Goal: Task Accomplishment & Management: Use online tool/utility

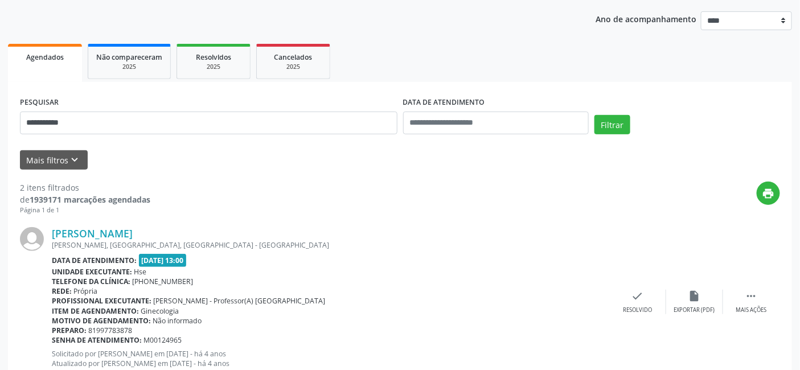
scroll to position [149, 0]
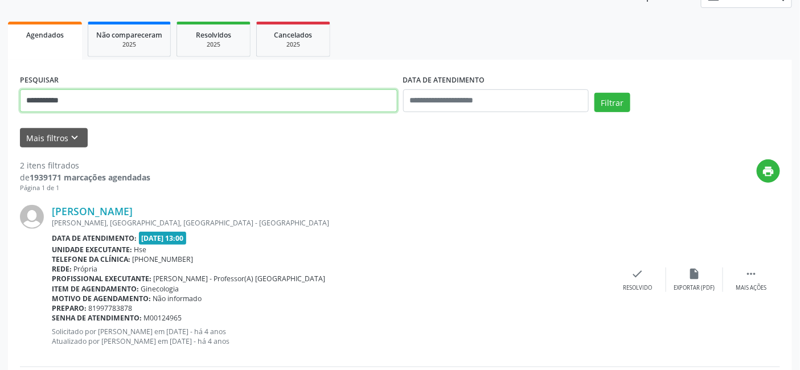
drag, startPoint x: 81, startPoint y: 99, endPoint x: 0, endPoint y: 101, distance: 81.5
click at [0, 101] on div "**********" at bounding box center [400, 237] width 800 height 647
type input "**********"
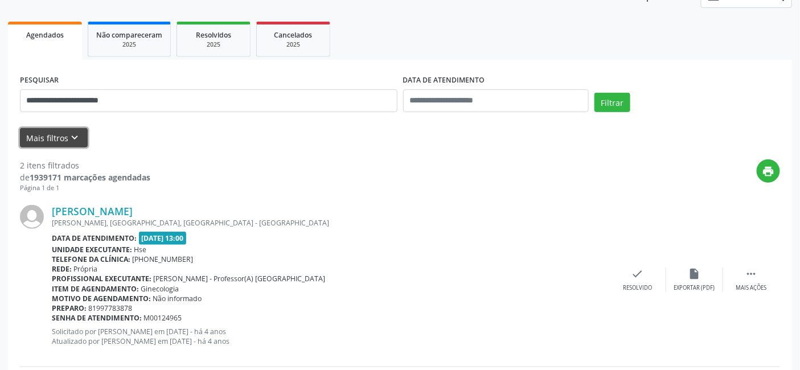
click at [63, 135] on button "Mais filtros keyboard_arrow_down" at bounding box center [54, 138] width 68 height 20
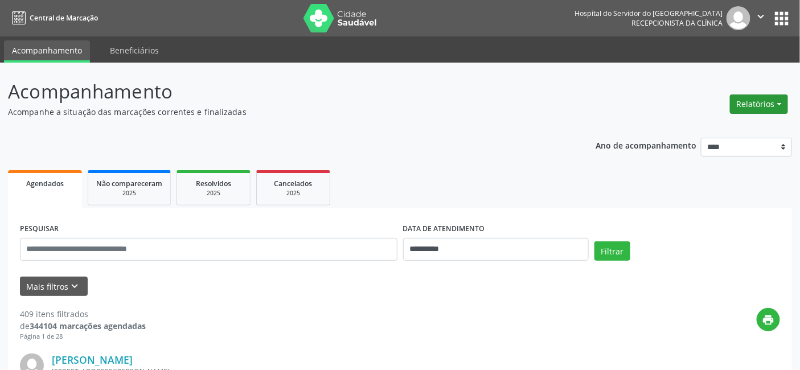
click at [755, 101] on button "Relatórios" at bounding box center [759, 104] width 58 height 19
click at [702, 124] on link "Agendamentos" at bounding box center [727, 128] width 122 height 16
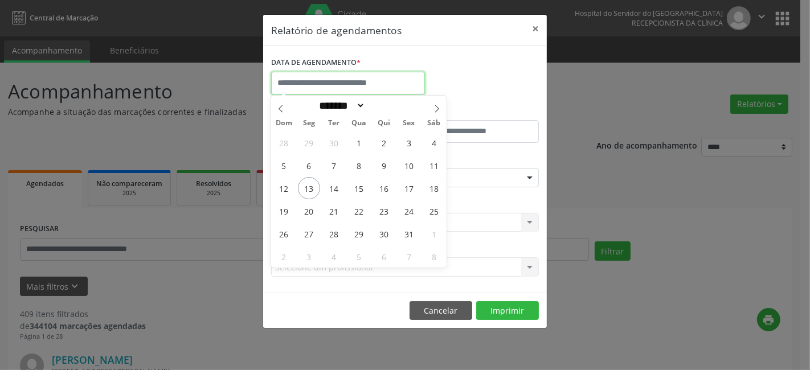
click at [308, 77] on input "text" at bounding box center [348, 83] width 154 height 23
click at [309, 189] on span "13" at bounding box center [309, 188] width 22 height 22
type input "**********"
click at [310, 186] on span "13" at bounding box center [309, 188] width 22 height 22
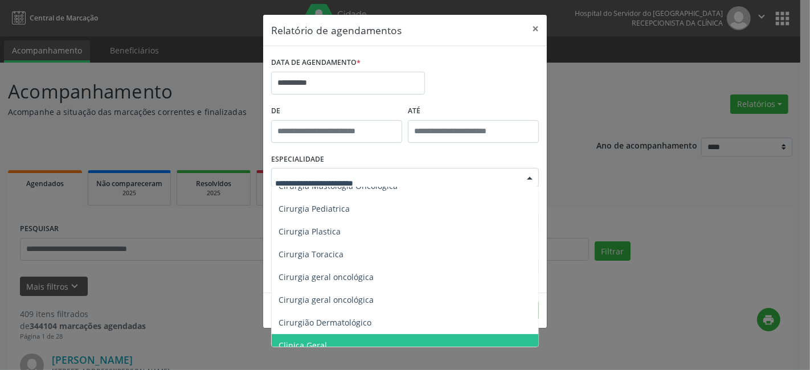
scroll to position [253, 0]
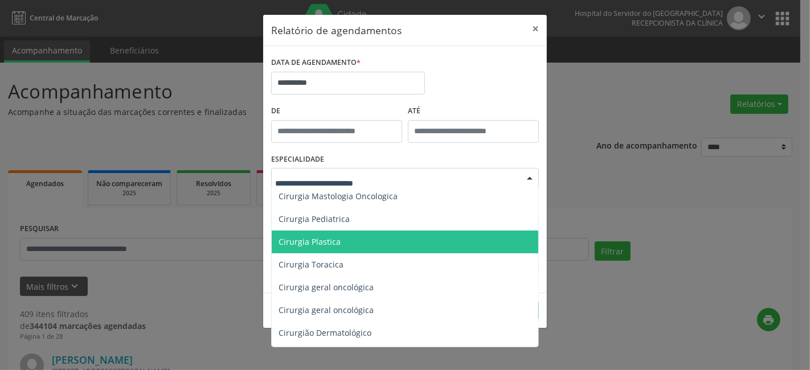
click at [328, 242] on span "Cirurgia Plastica" at bounding box center [310, 241] width 62 height 11
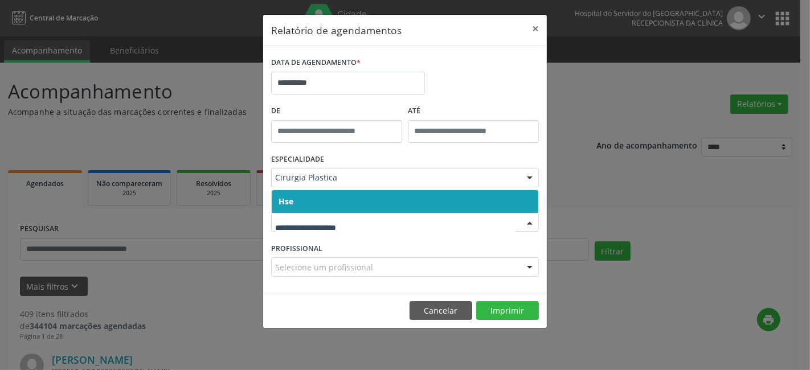
click at [315, 201] on span "Hse" at bounding box center [405, 201] width 267 height 23
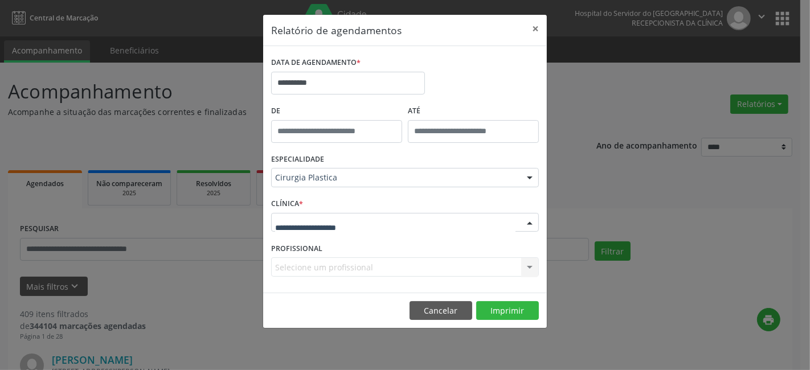
click at [317, 215] on div at bounding box center [405, 222] width 268 height 19
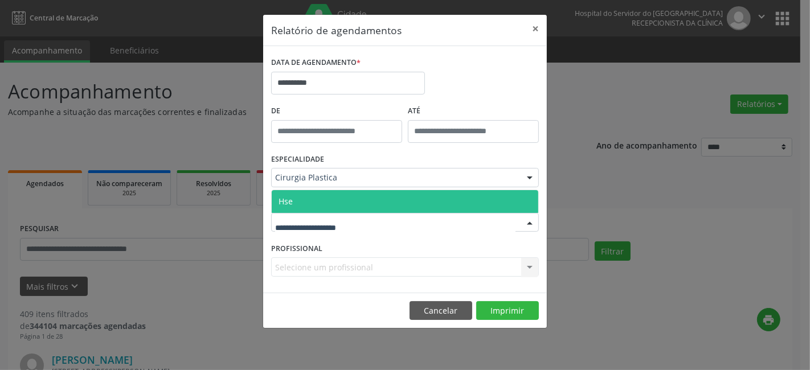
drag, startPoint x: 318, startPoint y: 200, endPoint x: 315, endPoint y: 243, distance: 43.4
click at [320, 203] on span "Hse" at bounding box center [405, 201] width 267 height 23
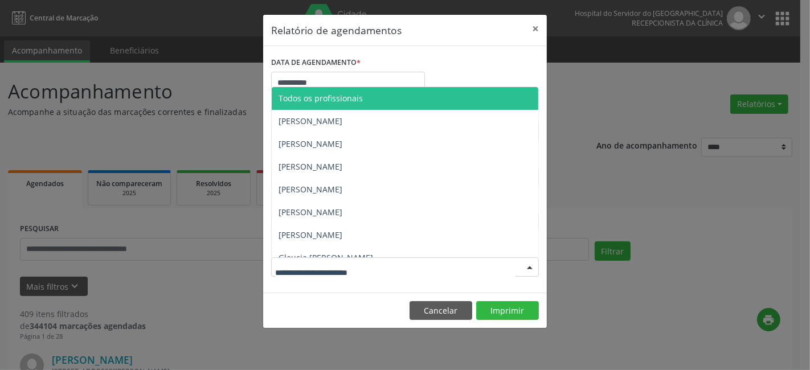
click at [313, 260] on div at bounding box center [405, 267] width 268 height 19
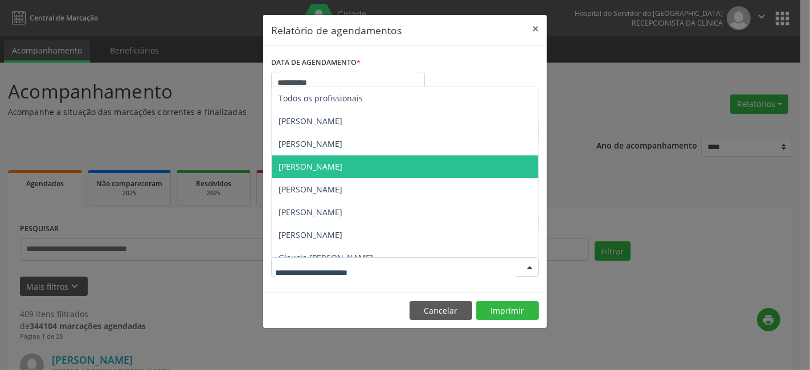
click at [328, 164] on span "[PERSON_NAME]" at bounding box center [311, 166] width 64 height 11
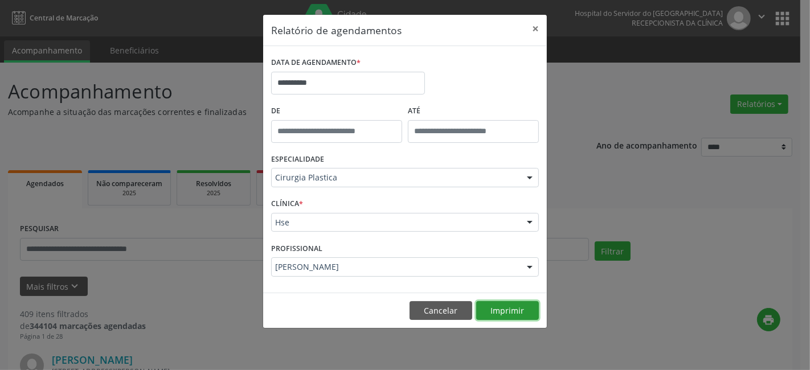
click at [502, 310] on button "Imprimir" at bounding box center [507, 310] width 63 height 19
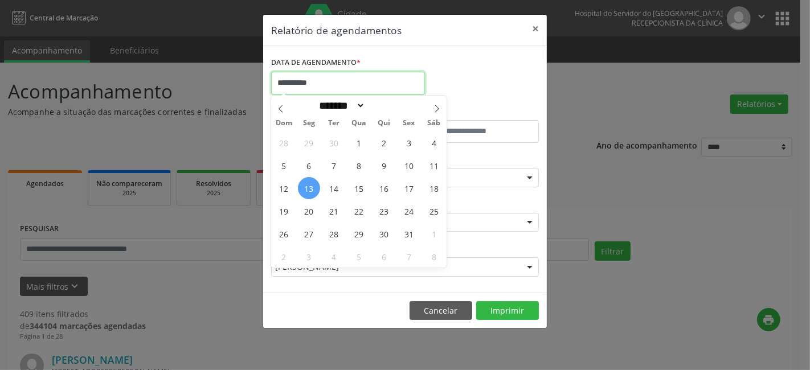
click at [339, 83] on input "**********" at bounding box center [348, 83] width 154 height 23
click at [309, 187] on span "13" at bounding box center [309, 188] width 22 height 22
type input "**********"
click at [308, 188] on span "13" at bounding box center [309, 188] width 22 height 22
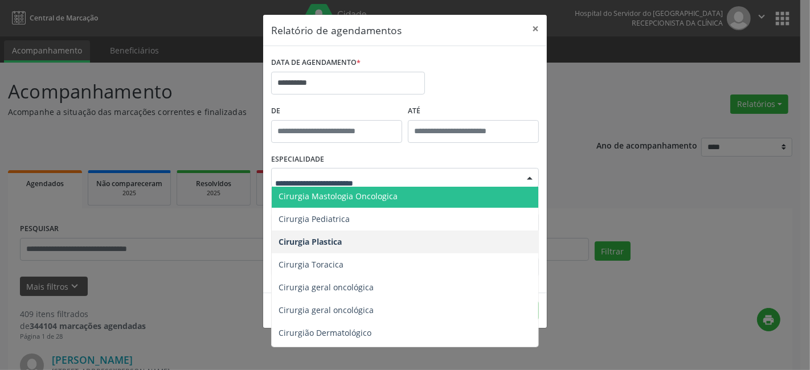
click at [236, 121] on div "**********" at bounding box center [405, 185] width 810 height 370
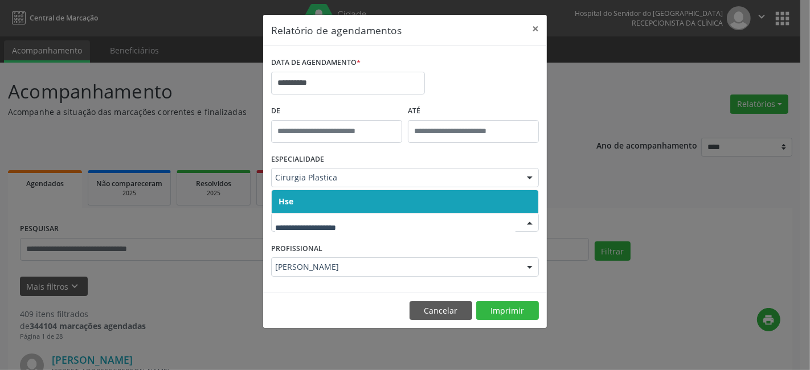
drag, startPoint x: 309, startPoint y: 218, endPoint x: 309, endPoint y: 207, distance: 10.8
click at [310, 201] on span "Hse" at bounding box center [405, 201] width 267 height 23
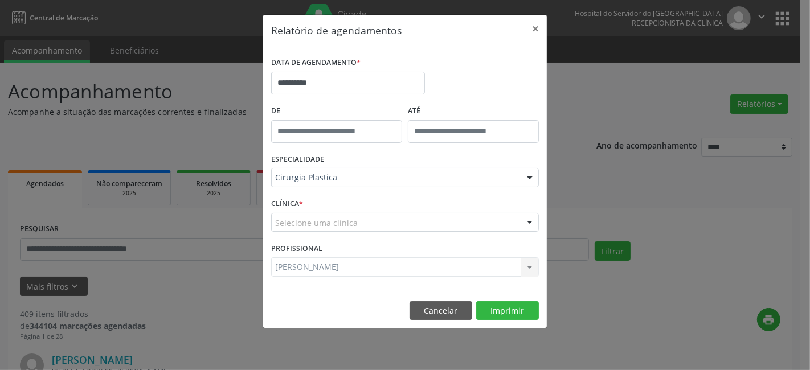
drag, startPoint x: 310, startPoint y: 196, endPoint x: 308, endPoint y: 212, distance: 16.7
click at [312, 195] on div "CLÍNICA * Selecione uma clínica Hse Nenhum resultado encontrado para: " " Não h…" at bounding box center [404, 217] width 273 height 44
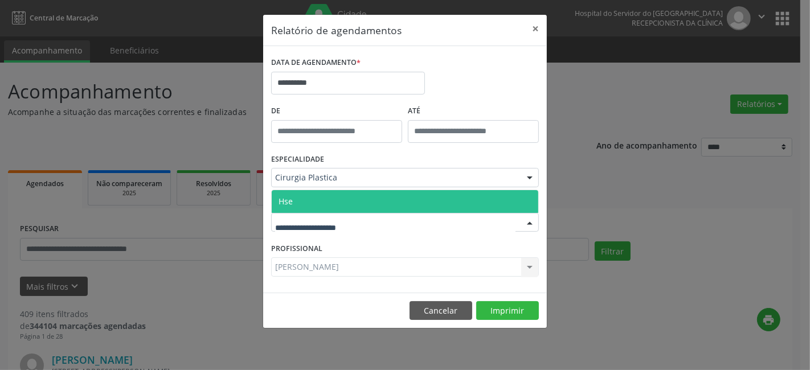
click at [308, 215] on div at bounding box center [405, 222] width 268 height 19
click at [309, 201] on span "Hse" at bounding box center [405, 201] width 267 height 23
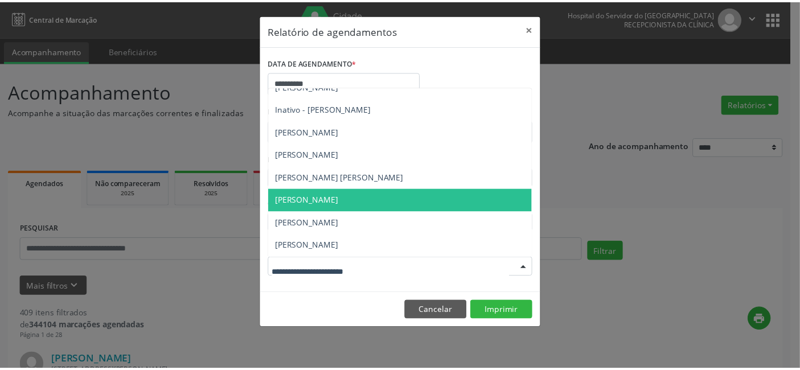
scroll to position [217, 0]
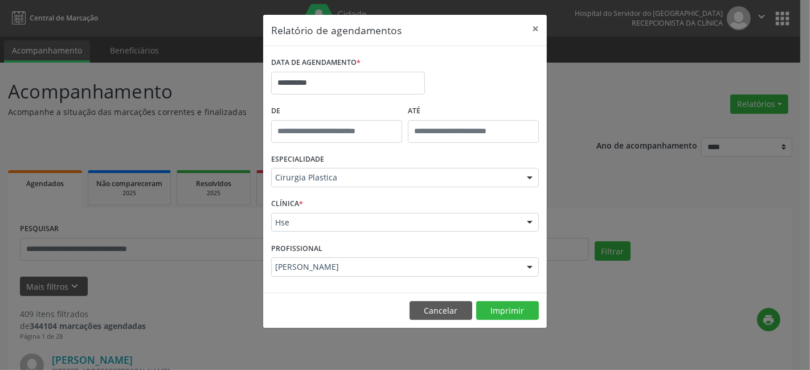
click at [316, 294] on footer "Cancelar Imprimir" at bounding box center [405, 311] width 284 height 36
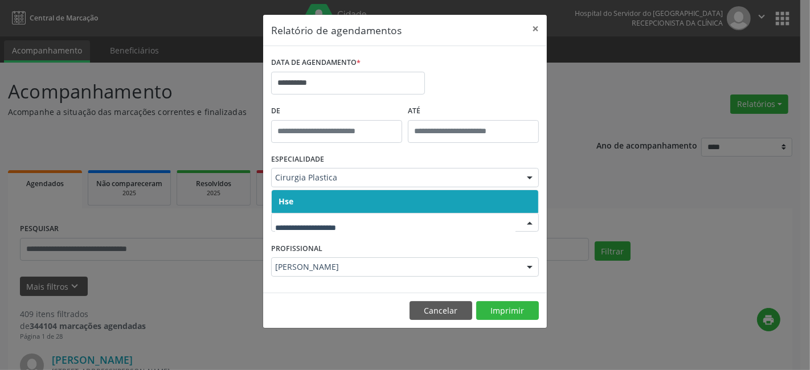
click at [329, 198] on span "Hse" at bounding box center [405, 201] width 267 height 23
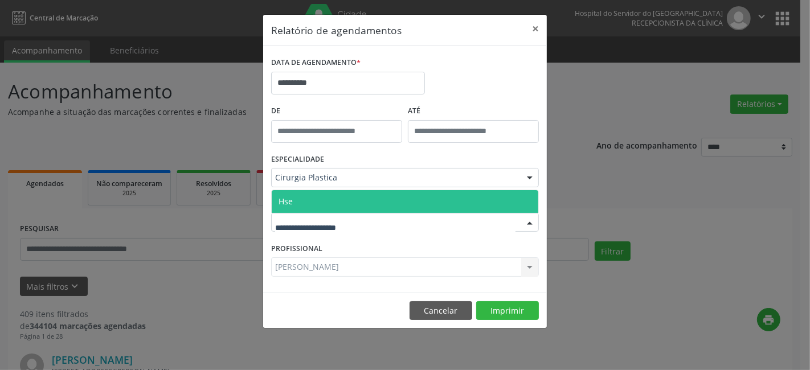
click at [322, 202] on span "Hse" at bounding box center [405, 201] width 267 height 23
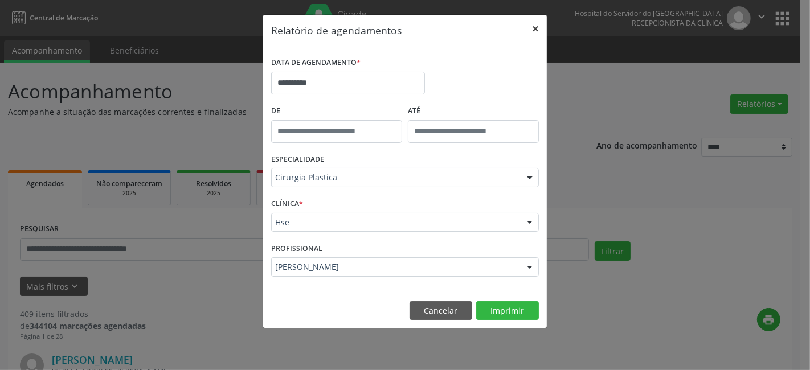
click at [534, 28] on button "×" at bounding box center [535, 29] width 23 height 28
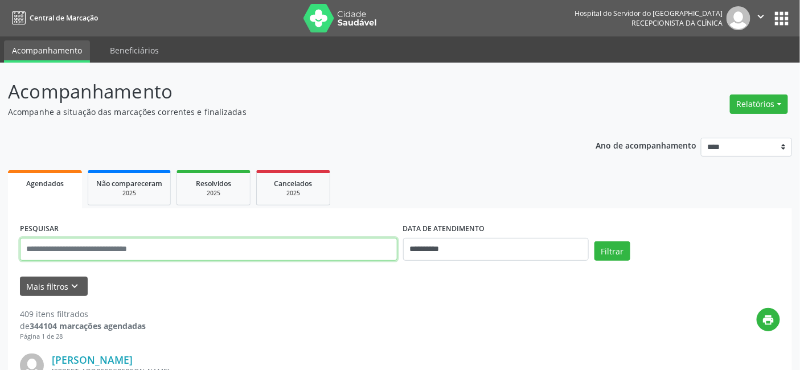
click at [51, 248] on input "text" at bounding box center [209, 249] width 378 height 23
click at [38, 248] on input "text" at bounding box center [209, 249] width 378 height 23
type input "**********"
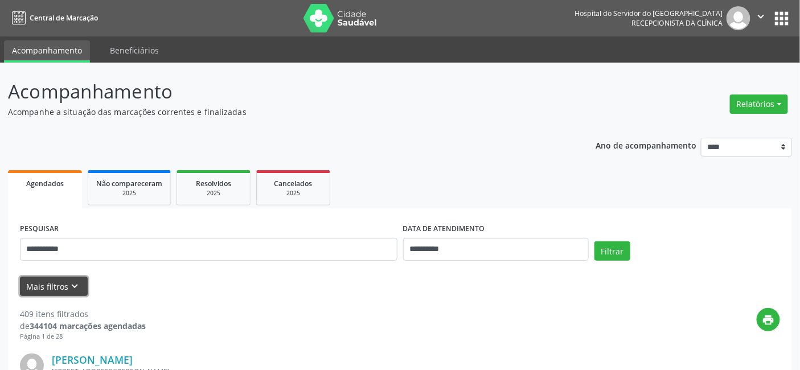
click at [53, 281] on button "Mais filtros keyboard_arrow_down" at bounding box center [54, 287] width 68 height 20
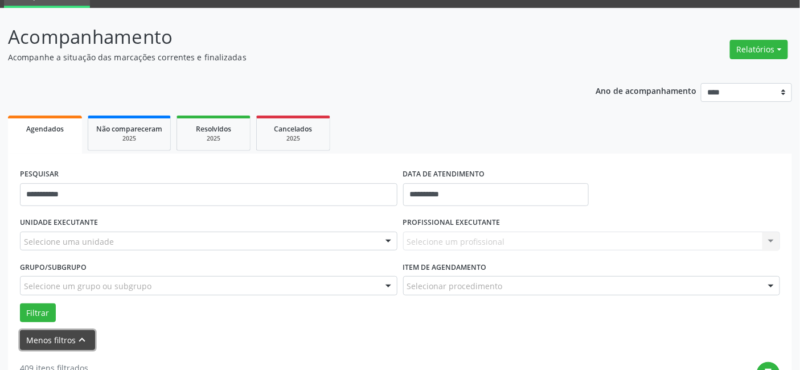
scroll to position [146, 0]
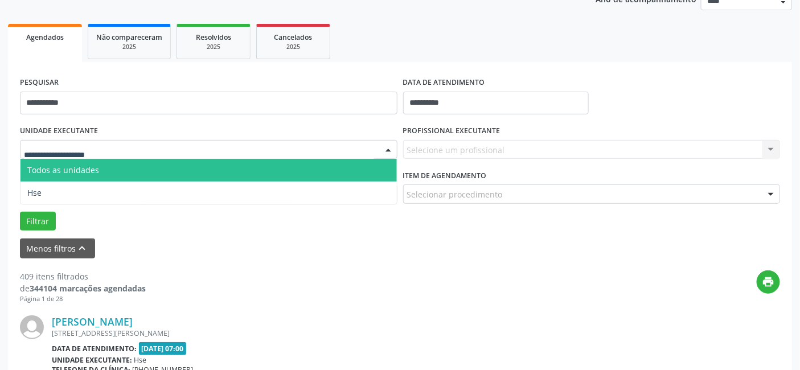
click at [109, 149] on input "text" at bounding box center [199, 155] width 350 height 23
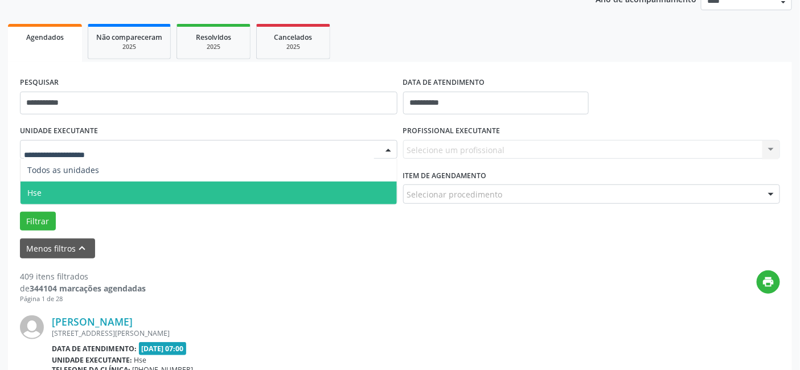
click at [93, 182] on span "Hse" at bounding box center [209, 193] width 377 height 23
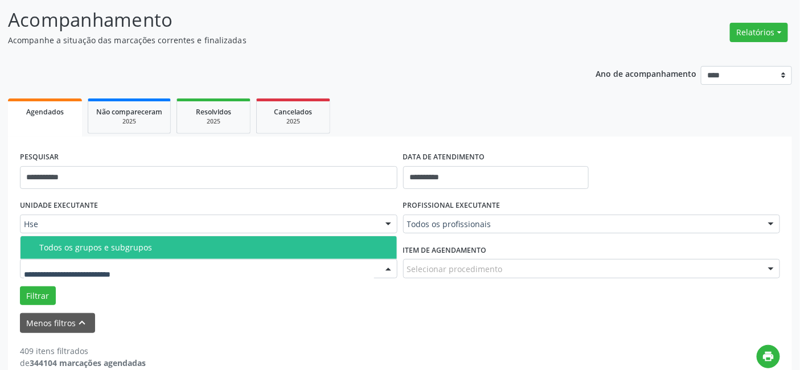
scroll to position [0, 0]
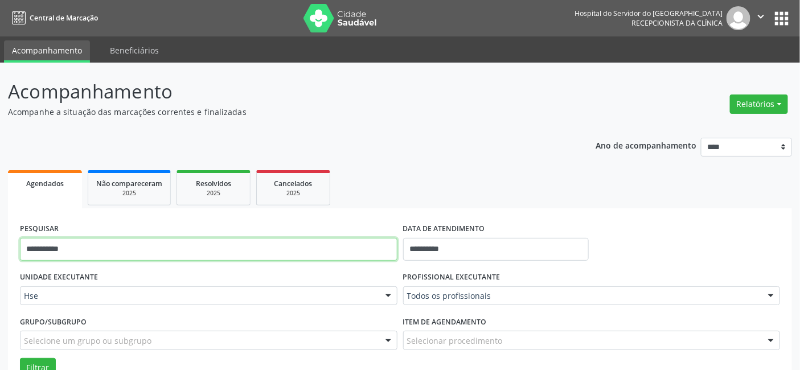
drag, startPoint x: 24, startPoint y: 247, endPoint x: 127, endPoint y: 243, distance: 103.2
click at [127, 243] on input "**********" at bounding box center [209, 249] width 378 height 23
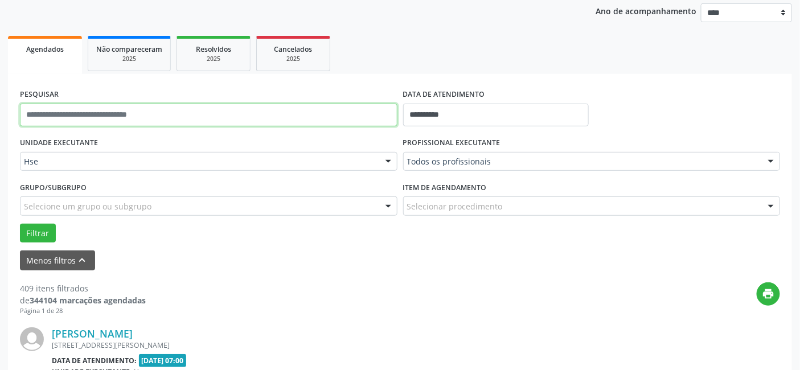
scroll to position [316, 0]
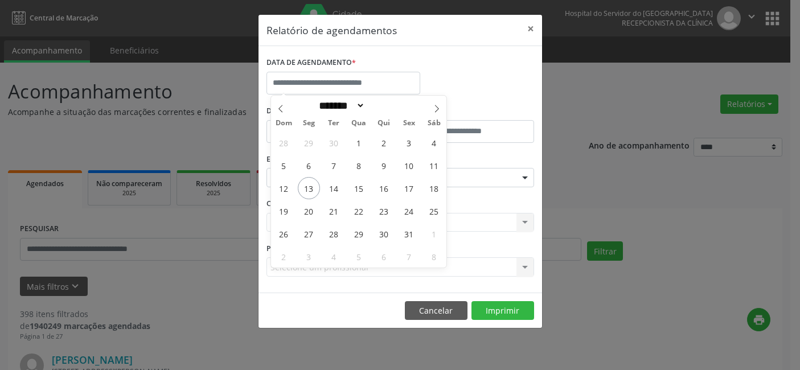
select select "*"
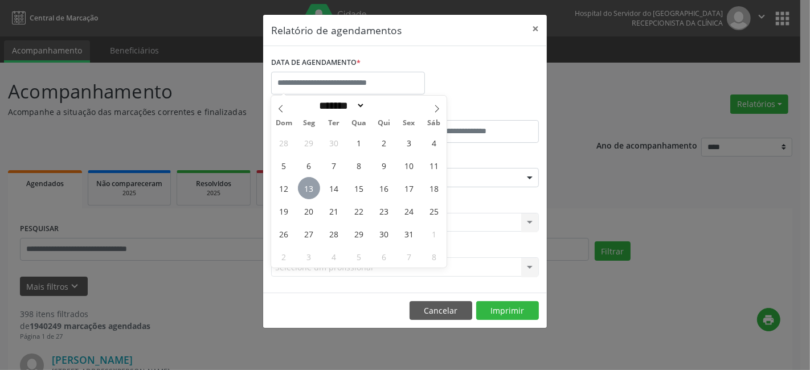
click at [309, 190] on span "13" at bounding box center [309, 188] width 22 height 22
type input "**********"
click at [309, 190] on span "13" at bounding box center [309, 188] width 22 height 22
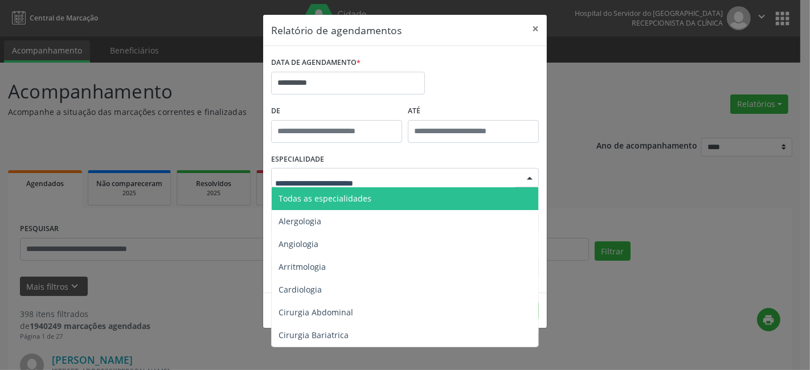
click at [309, 171] on div at bounding box center [405, 177] width 268 height 19
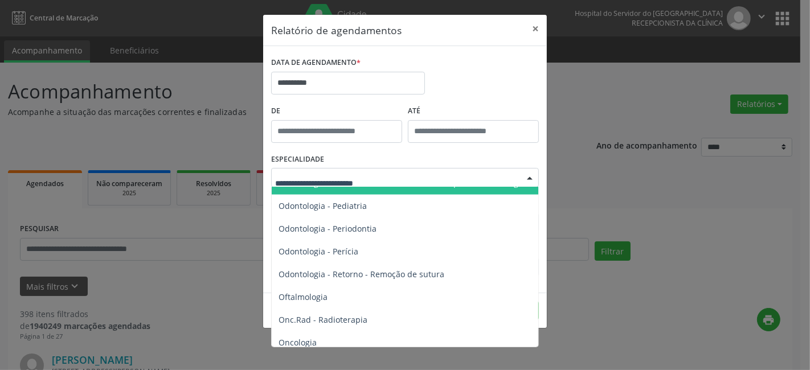
scroll to position [1519, 0]
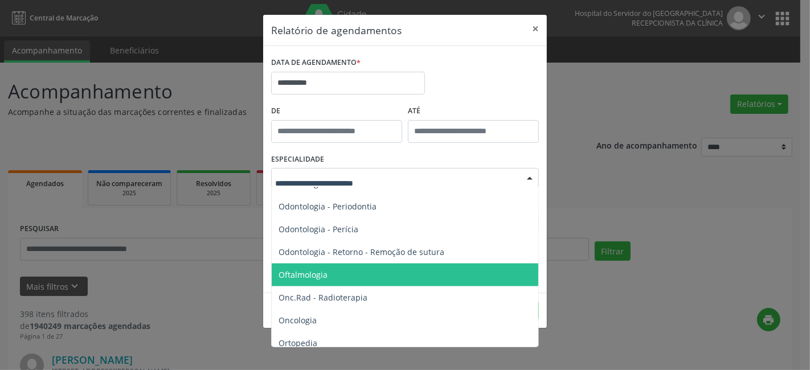
click at [327, 275] on span "Oftalmologia" at bounding box center [406, 275] width 268 height 23
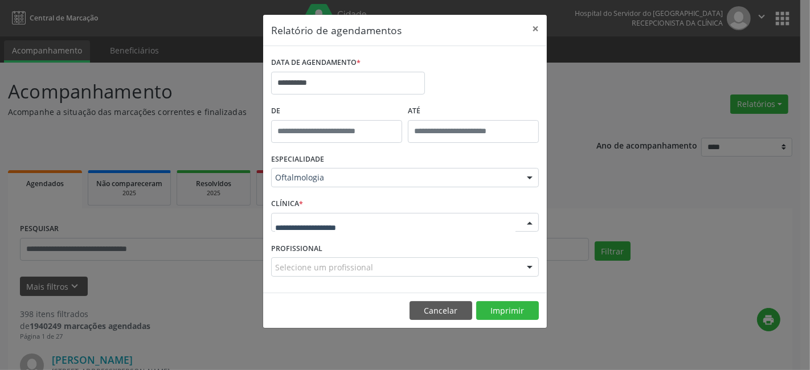
click at [316, 230] on div at bounding box center [405, 222] width 268 height 19
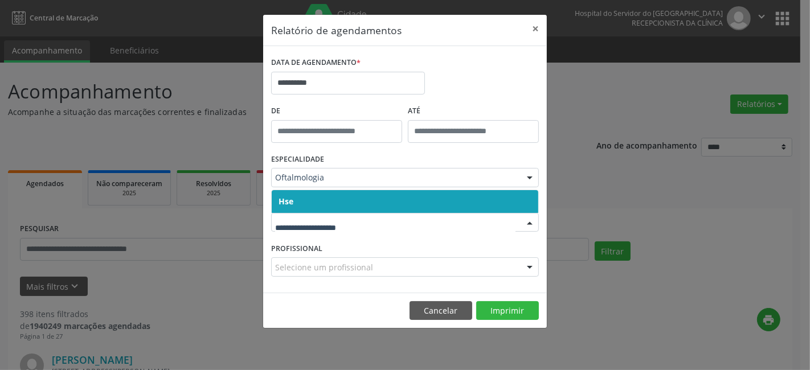
click at [319, 207] on span "Hse" at bounding box center [405, 201] width 267 height 23
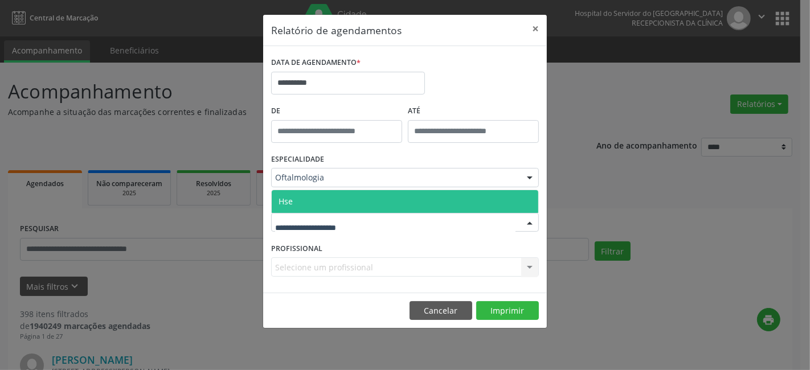
click at [315, 230] on div at bounding box center [405, 222] width 268 height 19
click at [314, 203] on span "Hse" at bounding box center [405, 201] width 267 height 23
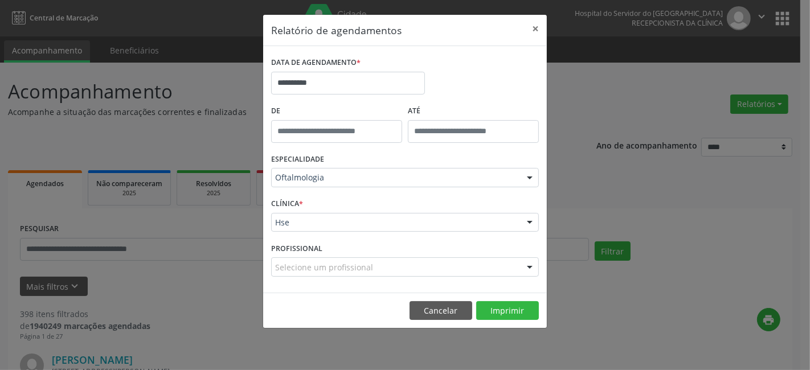
click at [310, 254] on label "PROFISSIONAL" at bounding box center [296, 249] width 51 height 18
click at [317, 235] on div "CLÍNICA * Hse Hse Nenhum resultado encontrado para: " " Não há nenhuma opção pa…" at bounding box center [404, 217] width 273 height 44
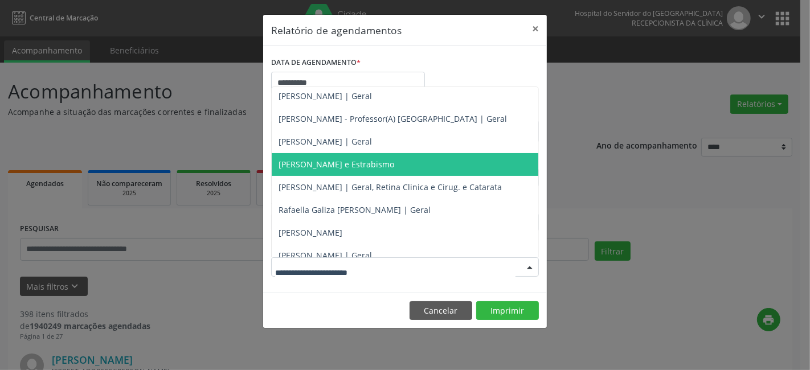
scroll to position [126, 0]
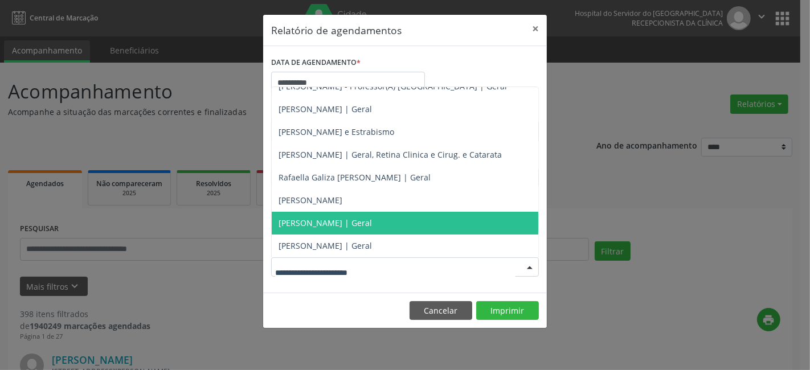
click at [319, 224] on span "[PERSON_NAME] | Geral" at bounding box center [325, 223] width 93 height 11
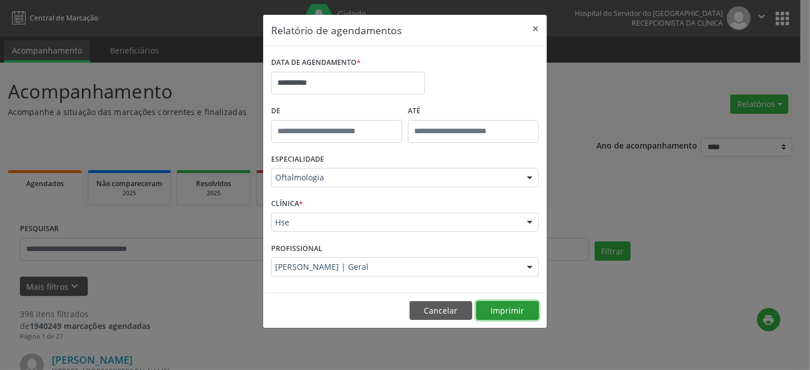
click at [503, 309] on button "Imprimir" at bounding box center [507, 310] width 63 height 19
click at [476, 301] on button "Imprimir" at bounding box center [507, 310] width 63 height 19
